Goal: Information Seeking & Learning: Learn about a topic

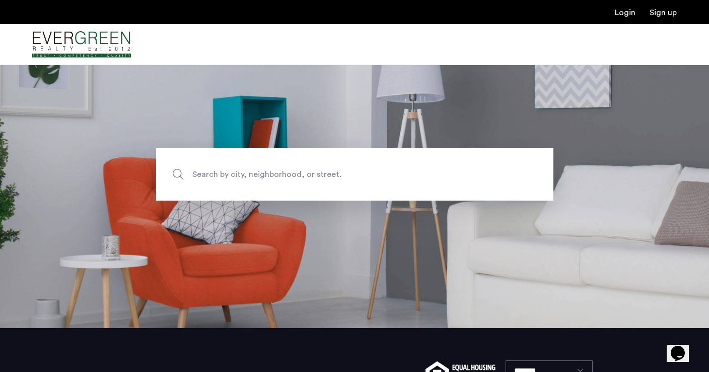
scroll to position [39, 0]
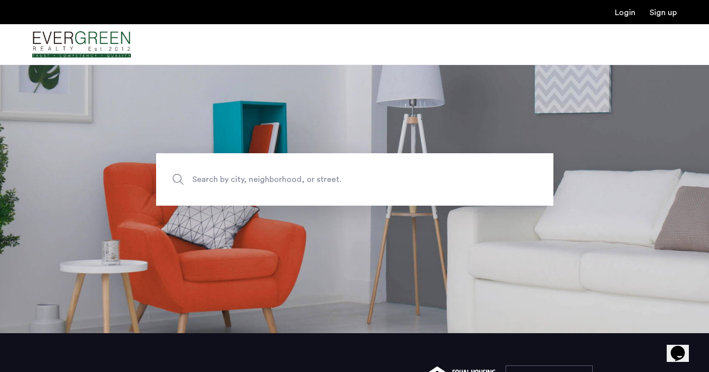
click at [278, 174] on span "Search by city, neighborhood, or street." at bounding box center [331, 180] width 278 height 14
click at [278, 174] on input "Search by city, neighborhood, or street." at bounding box center [354, 179] width 397 height 52
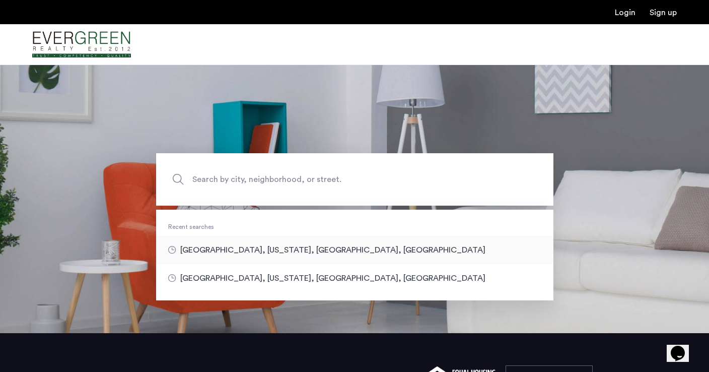
type input "**********"
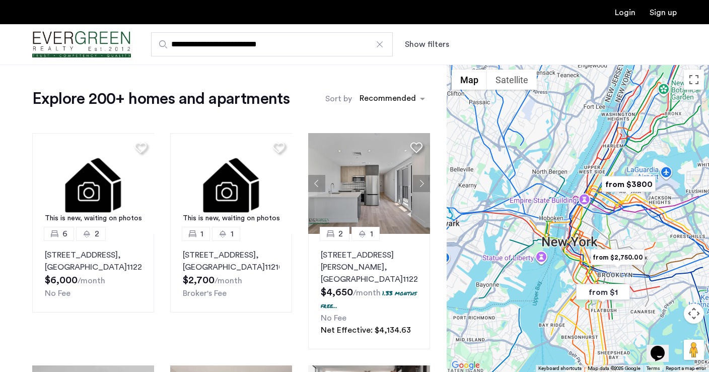
drag, startPoint x: 569, startPoint y: 182, endPoint x: 602, endPoint y: 225, distance: 54.2
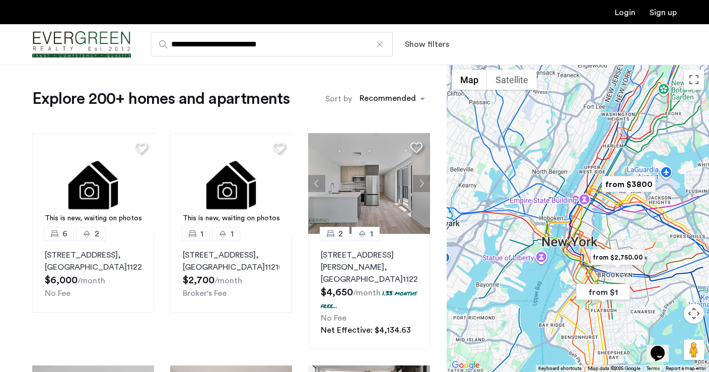
click at [602, 225] on div at bounding box center [578, 217] width 262 height 307
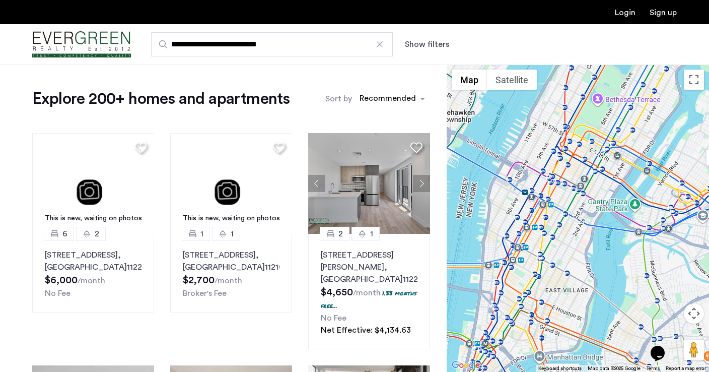
drag, startPoint x: 593, startPoint y: 210, endPoint x: 674, endPoint y: 145, distance: 103.9
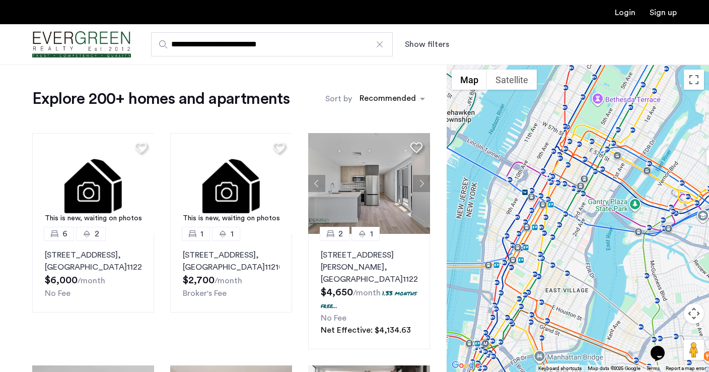
click at [674, 145] on div at bounding box center [578, 217] width 262 height 307
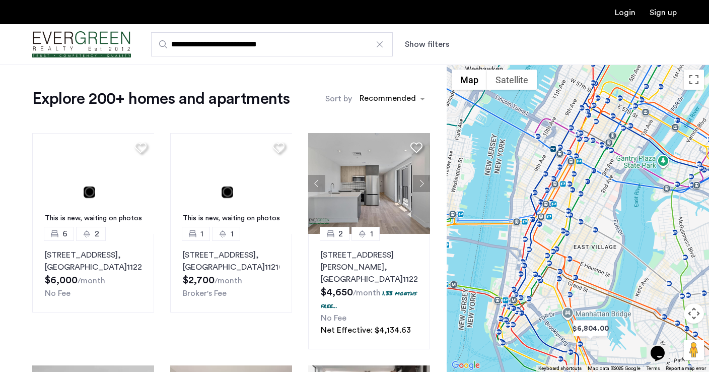
drag, startPoint x: 565, startPoint y: 280, endPoint x: 588, endPoint y: 246, distance: 40.7
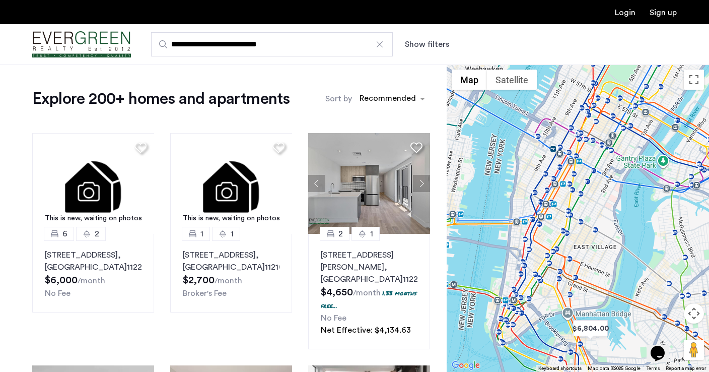
click at [588, 246] on div at bounding box center [578, 217] width 262 height 307
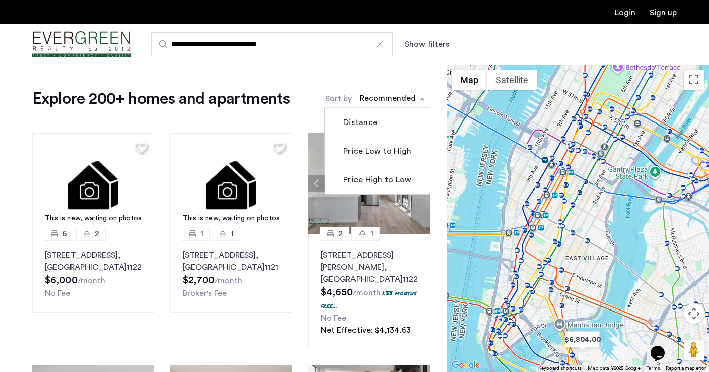
click at [395, 95] on div "sort-apartment" at bounding box center [387, 100] width 59 height 14
click at [371, 122] on label "Distance" at bounding box center [359, 122] width 36 height 12
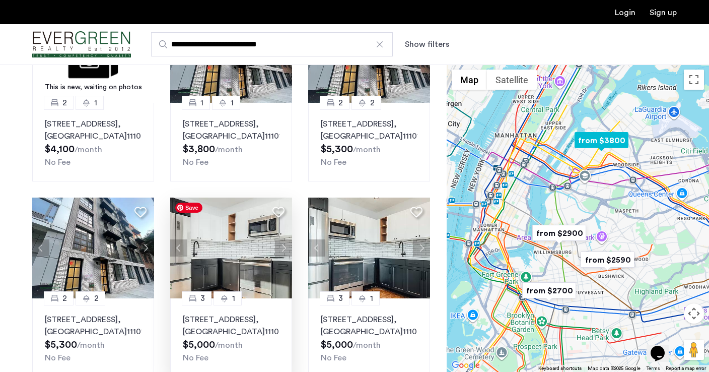
scroll to position [139, 0]
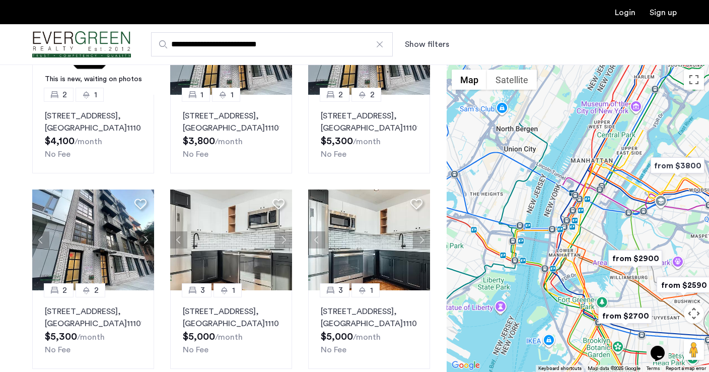
drag, startPoint x: 547, startPoint y: 192, endPoint x: 625, endPoint y: 218, distance: 82.3
click at [625, 218] on div at bounding box center [578, 217] width 262 height 307
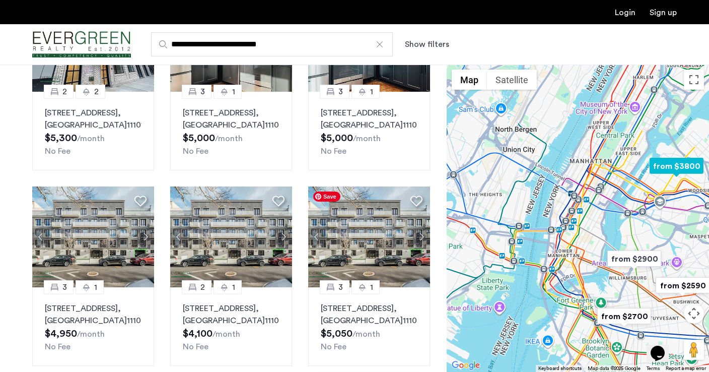
scroll to position [0, 0]
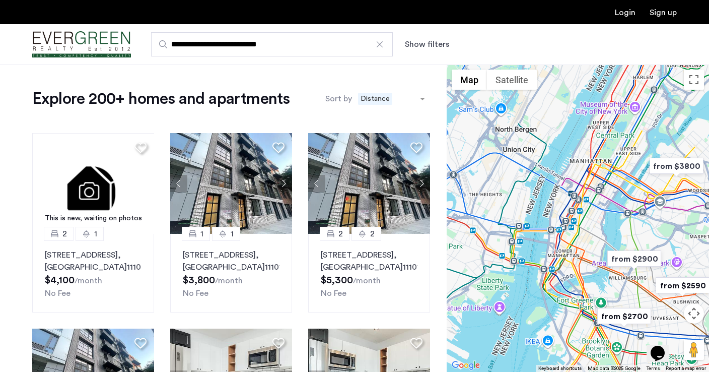
click at [441, 50] on button "Show filters" at bounding box center [427, 44] width 44 height 12
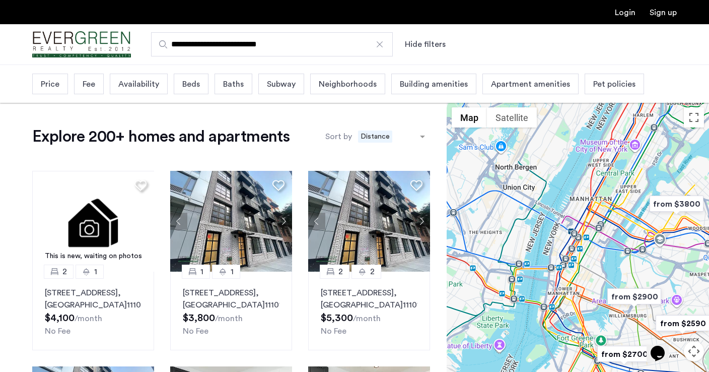
click at [338, 83] on span "Neighborhoods" at bounding box center [348, 84] width 58 height 12
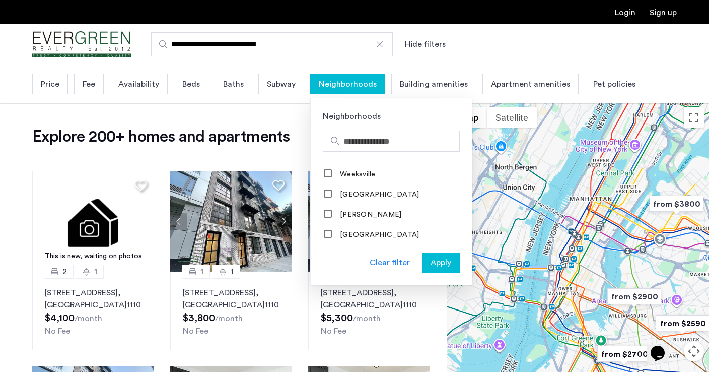
scroll to position [1084, 0]
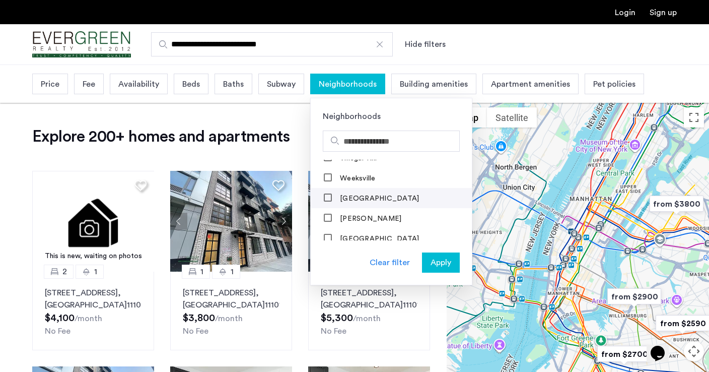
click at [361, 198] on label "[GEOGRAPHIC_DATA]" at bounding box center [378, 198] width 81 height 8
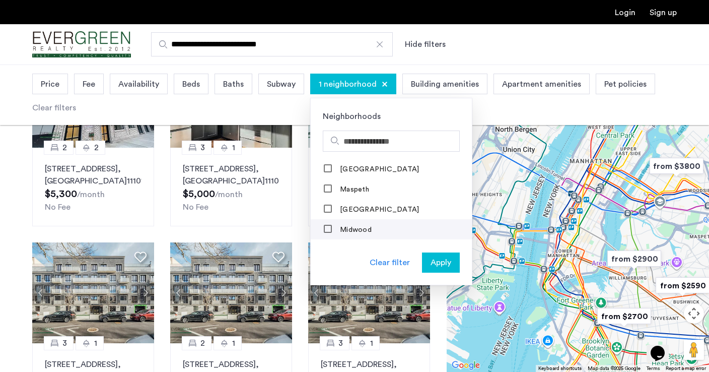
scroll to position [811, 0]
click at [351, 210] on div "[GEOGRAPHIC_DATA]" at bounding box center [372, 209] width 96 height 10
click at [360, 207] on label "[GEOGRAPHIC_DATA]" at bounding box center [378, 209] width 81 height 8
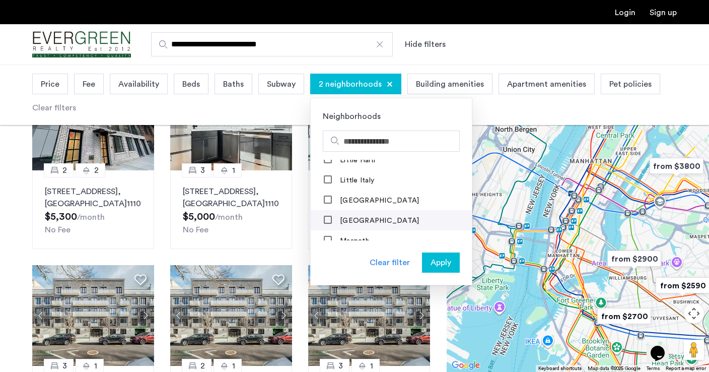
scroll to position [759, 0]
click at [359, 181] on div "Little Italy" at bounding box center [349, 181] width 51 height 10
click at [354, 180] on label "Little Italy" at bounding box center [356, 181] width 36 height 8
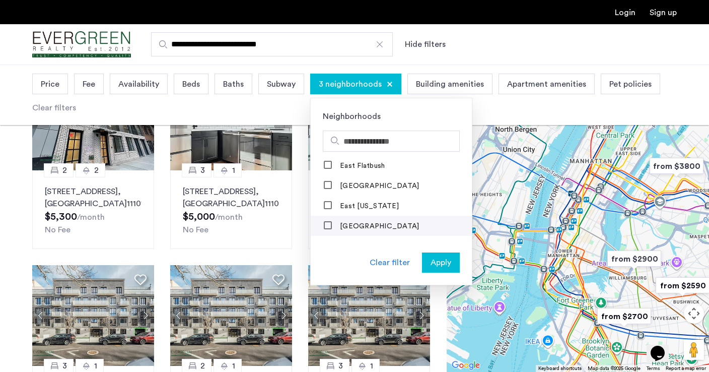
scroll to position [468, 0]
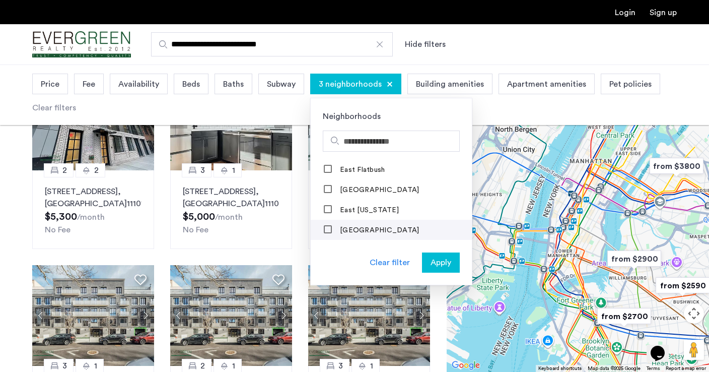
click at [358, 226] on label "[GEOGRAPHIC_DATA]" at bounding box center [378, 230] width 81 height 8
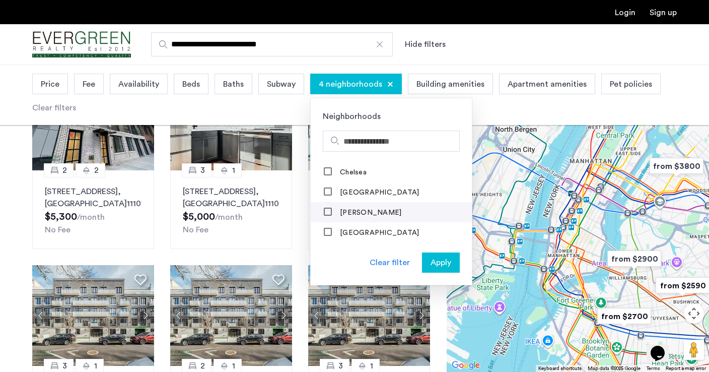
scroll to position [300, 0]
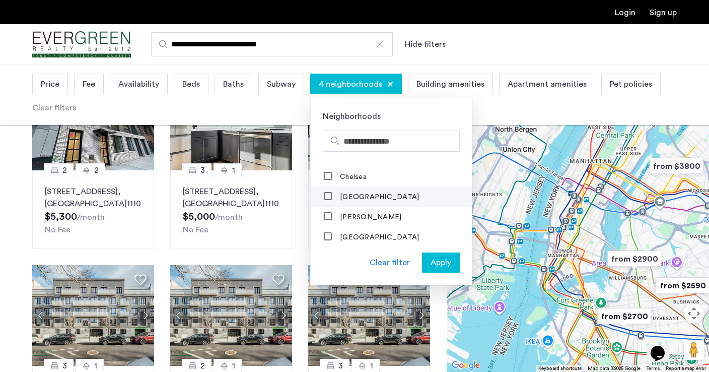
click at [358, 193] on label "[GEOGRAPHIC_DATA]" at bounding box center [378, 197] width 81 height 8
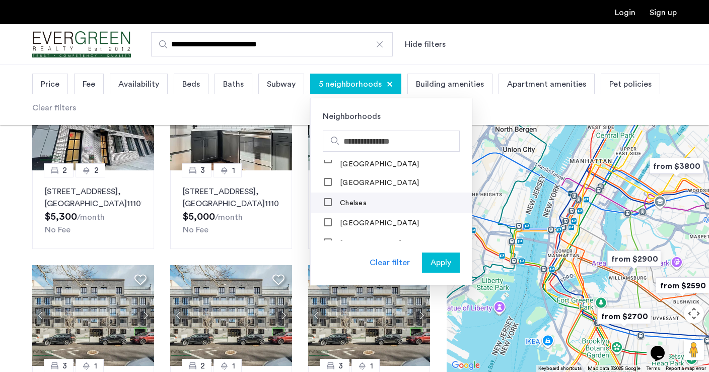
click at [356, 199] on label "Chelsea" at bounding box center [352, 203] width 29 height 8
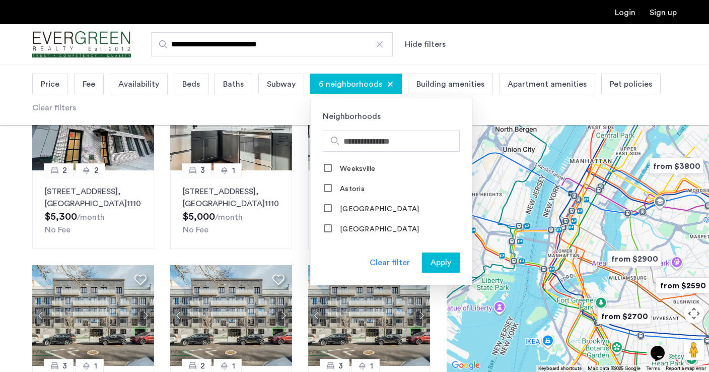
scroll to position [0, 0]
click at [438, 267] on span "Apply" at bounding box center [441, 262] width 21 height 12
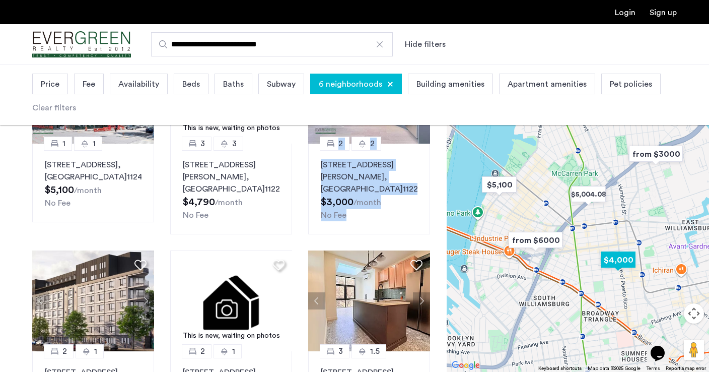
scroll to position [96, 0]
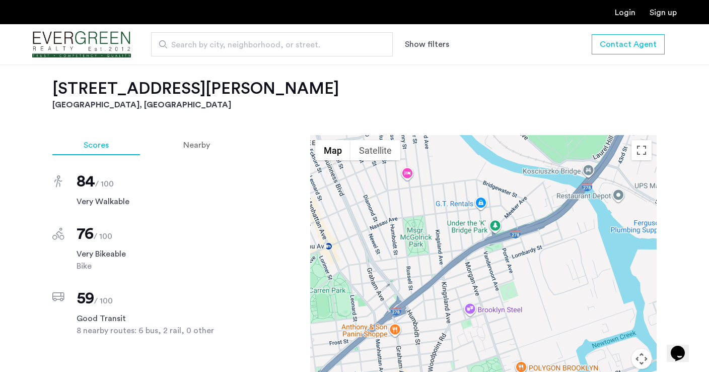
scroll to position [705, 0]
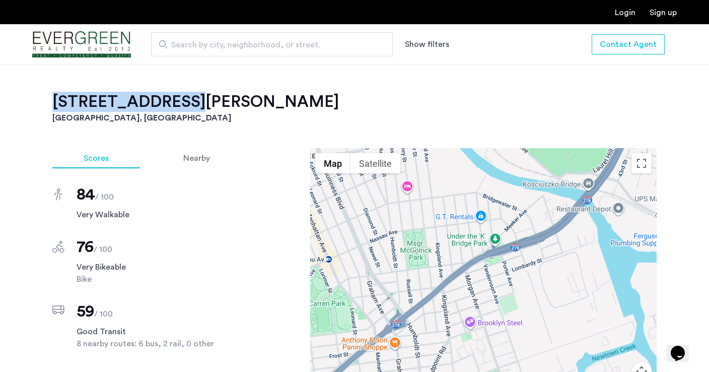
drag, startPoint x: 54, startPoint y: 106, endPoint x: 172, endPoint y: 108, distance: 117.4
click at [172, 108] on h2 "83 Beadel Street, Unit 2F" at bounding box center [354, 102] width 604 height 20
copy h2 "83 Beadel Street"
